Goal: Check status

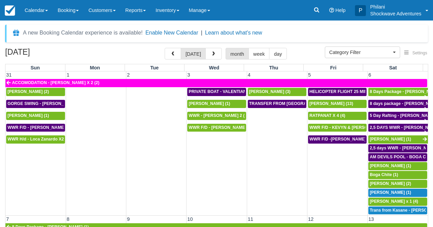
select select
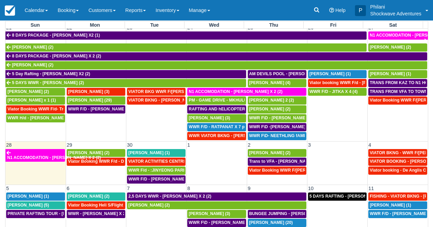
scroll to position [49, 0]
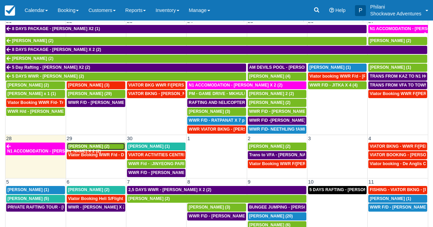
click at [105, 148] on div "[PERSON_NAME] (2)" at bounding box center [96, 146] width 56 height 5
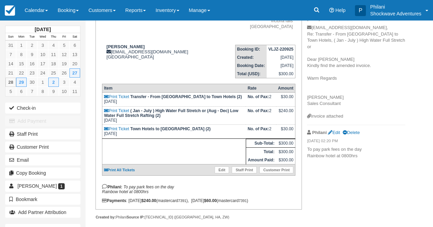
scroll to position [94, 0]
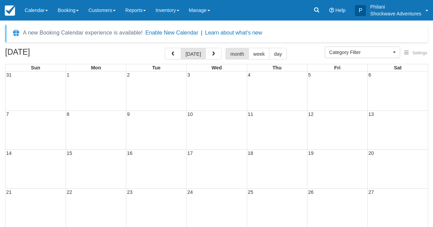
select select
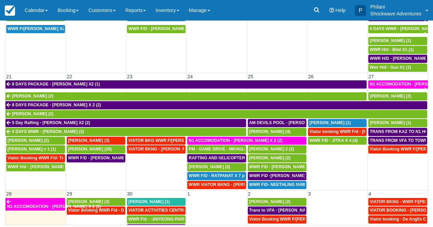
scroll to position [283, 0]
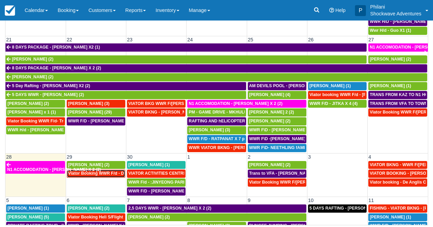
click at [98, 176] on span "Viator Booking WWR F/d - Duty [PERSON_NAME] 2 (2)" at bounding box center [122, 173] width 108 height 5
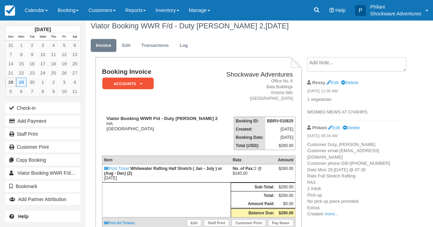
scroll to position [5, 0]
